Goal: Contribute content

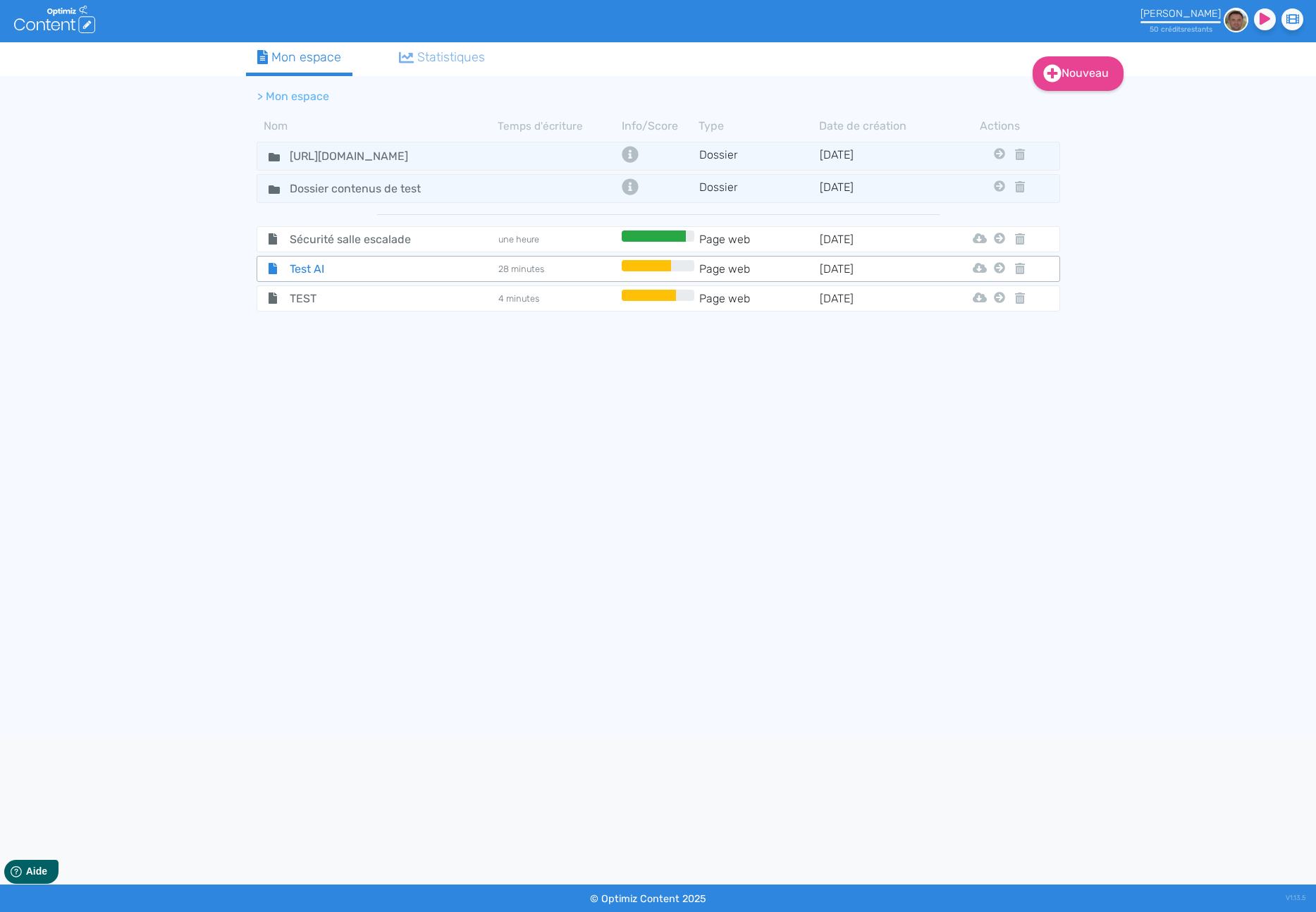
click at [302, 273] on span "Test AI" at bounding box center [358, 268] width 159 height 18
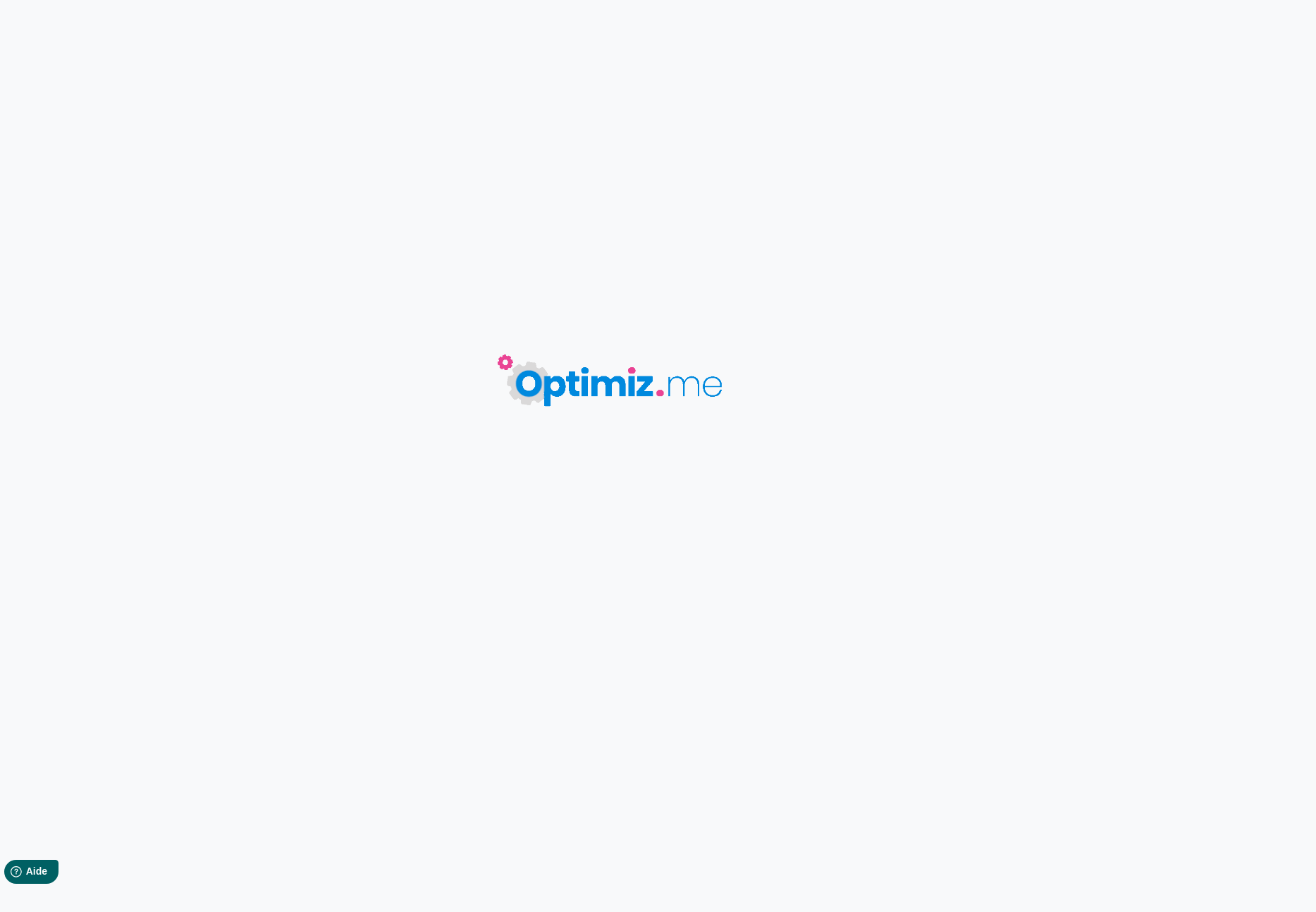
type input "Test AI"
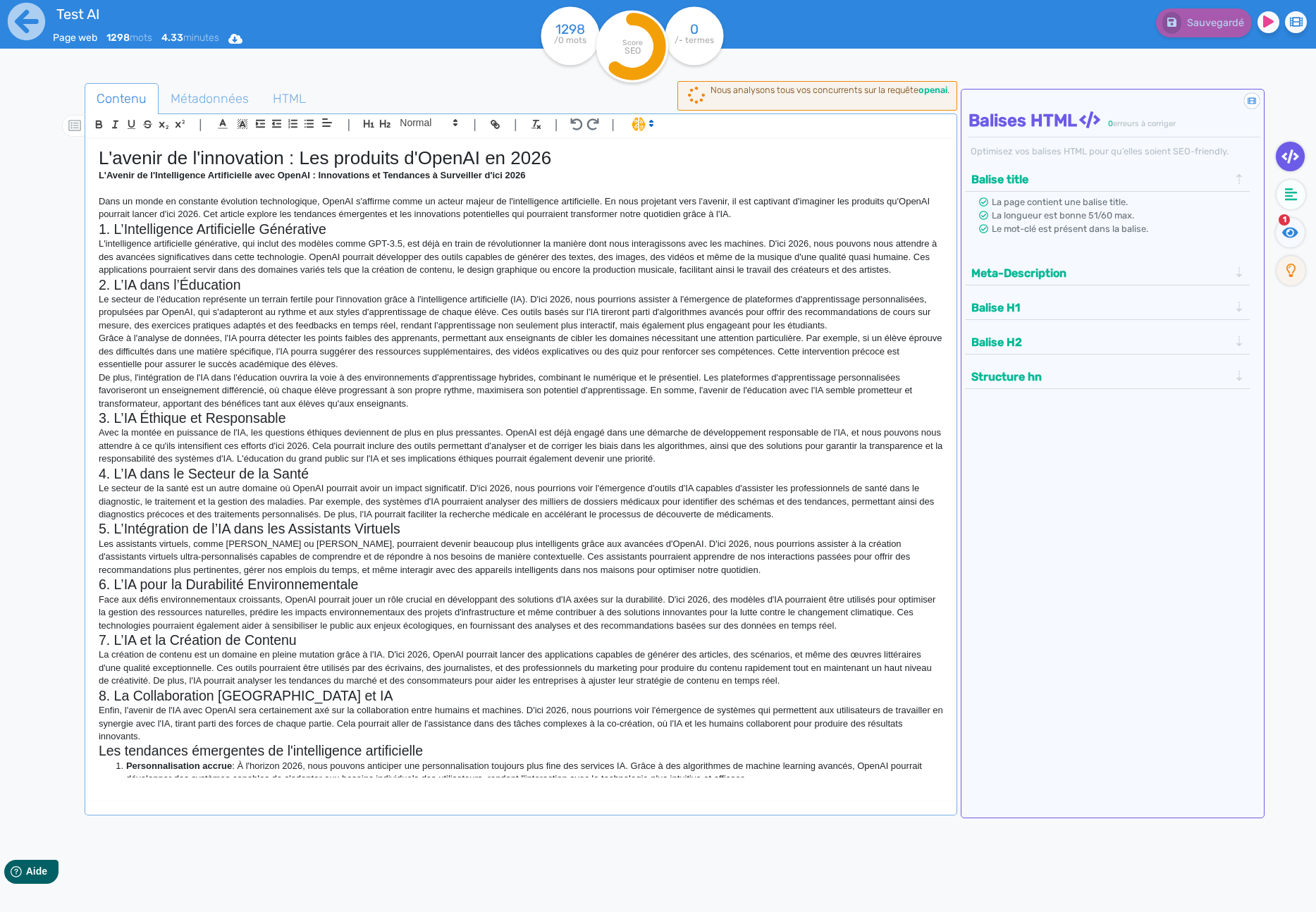
click at [801, 126] on div "| | H3 H4 H5 H6 Normal | | | |" at bounding box center [521, 126] width 867 height 24
click at [711, 176] on p "L'Avenir de l'Intelligence Artificielle avec OpenAI : Innovations et Tendances …" at bounding box center [520, 175] width 845 height 12
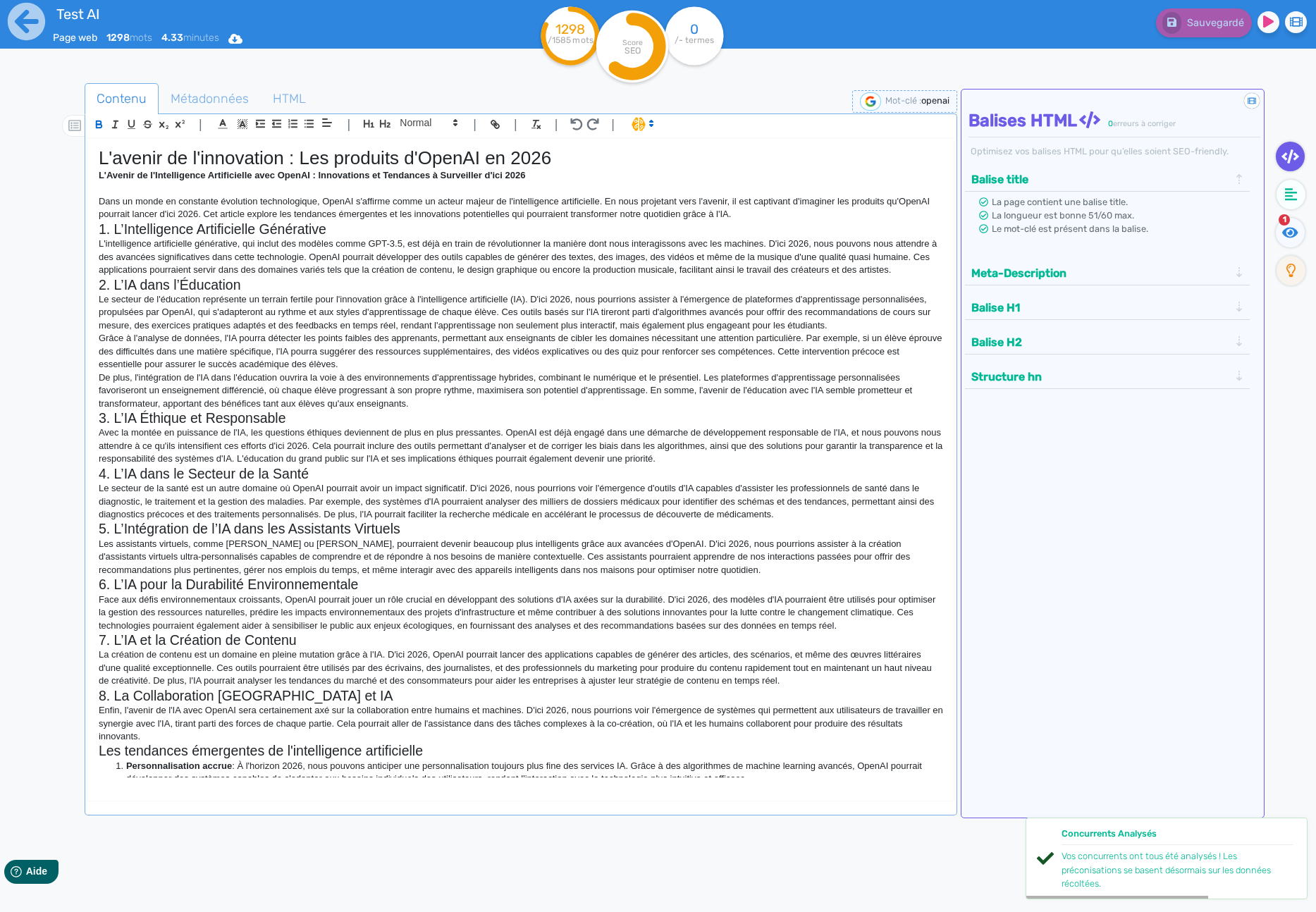
click at [860, 98] on img at bounding box center [870, 102] width 21 height 19
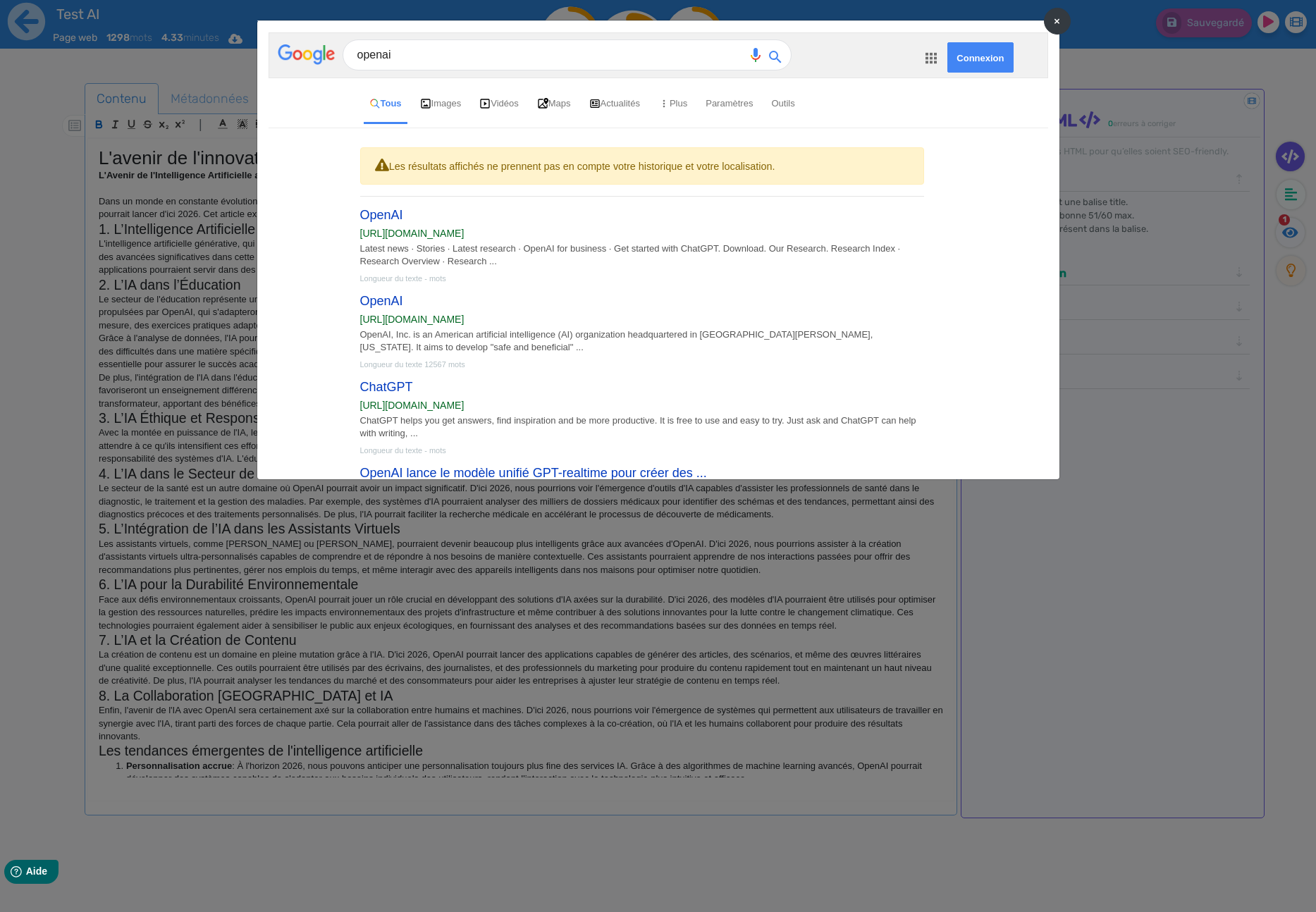
click at [1057, 23] on span "×" at bounding box center [1057, 20] width 6 height 13
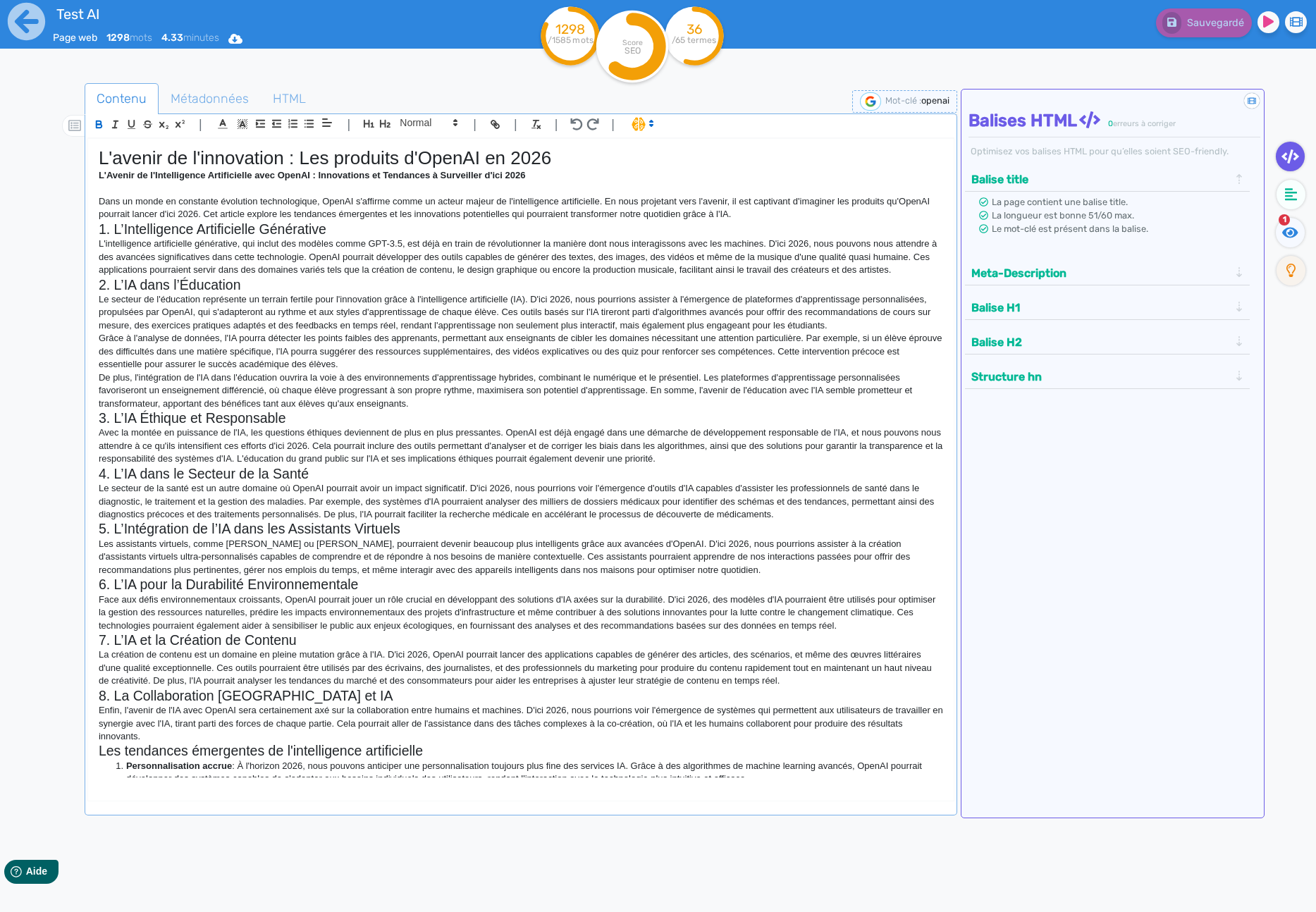
click at [650, 188] on p at bounding box center [520, 188] width 845 height 12
click at [639, 123] on span at bounding box center [641, 123] width 33 height 14
click at [591, 169] on p "L'Avenir de l'Intelligence Artificielle avec OpenAI : Innovations et Tendances …" at bounding box center [520, 175] width 845 height 12
click at [210, 92] on span "Métadonnées" at bounding box center [209, 98] width 101 height 38
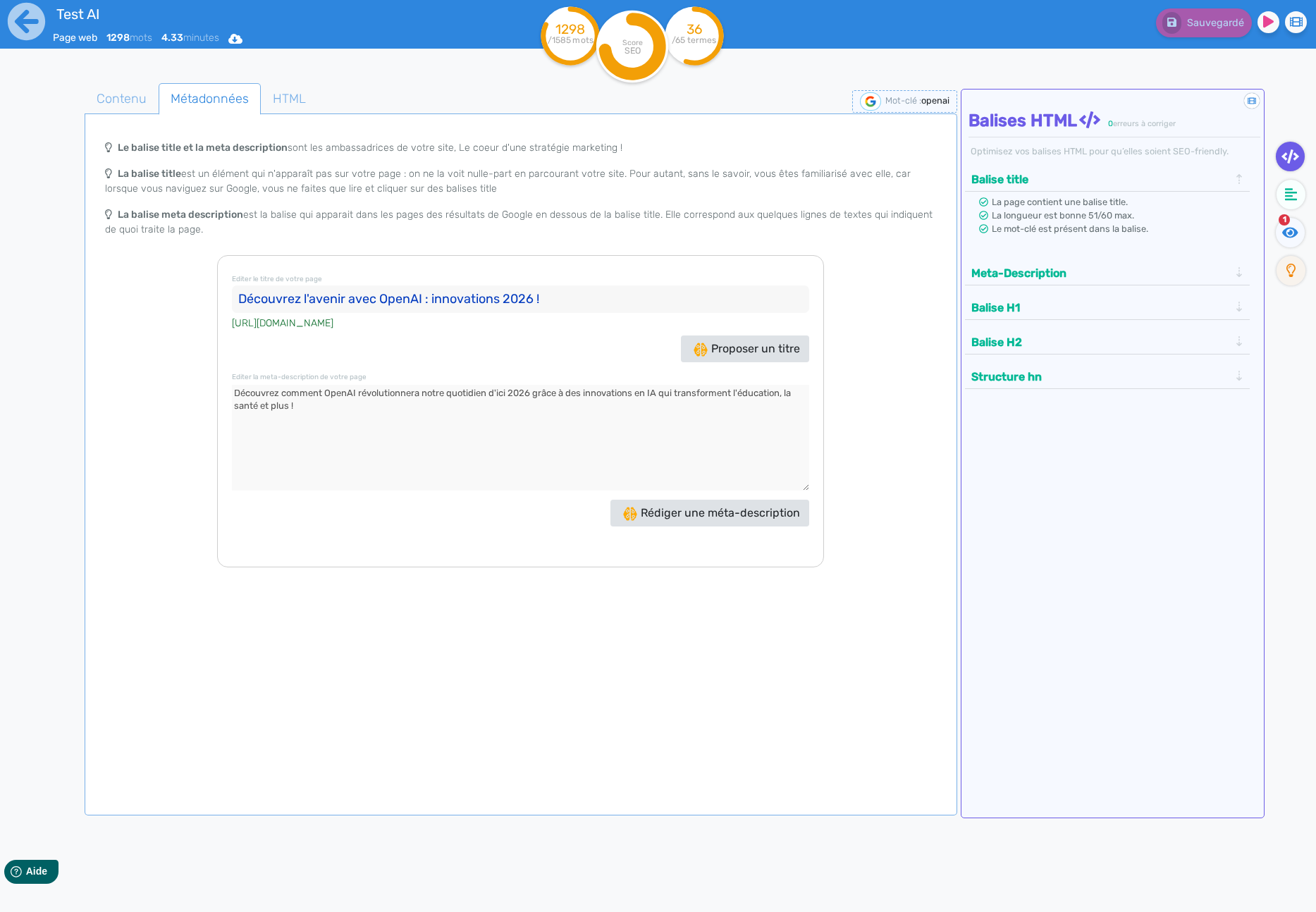
click at [848, 254] on div "Le balise title et la meta description sont les ambassadrices de votre site, Le…" at bounding box center [521, 194] width 867 height 122
